Goal: Information Seeking & Learning: Check status

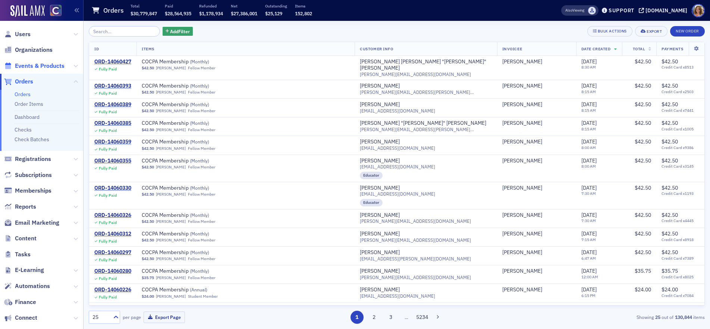
click at [40, 65] on span "Events & Products" at bounding box center [40, 66] width 50 height 8
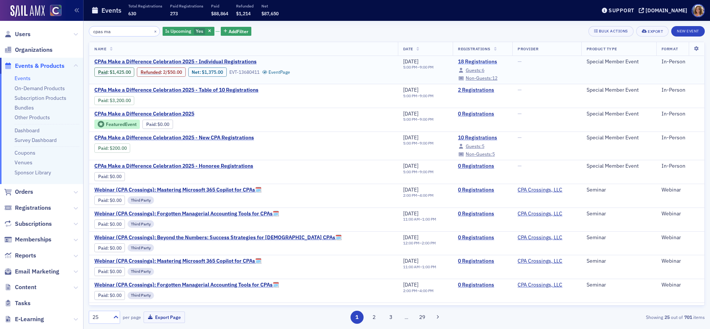
type input "cpas ma"
click at [458, 61] on link "18 Registrations" at bounding box center [482, 62] width 49 height 7
